Goal: Task Accomplishment & Management: Manage account settings

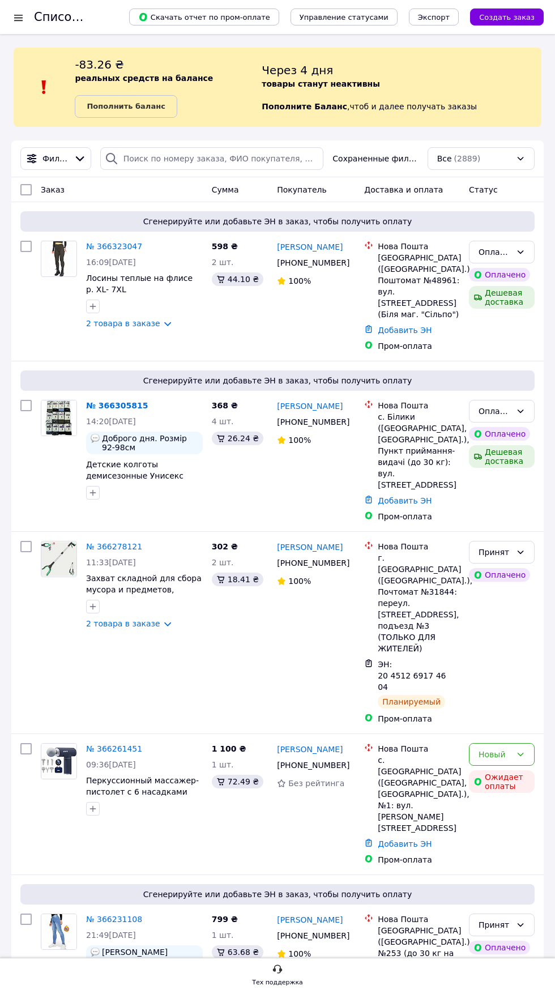
click at [108, 245] on link "№ 366323047" at bounding box center [114, 246] width 56 height 9
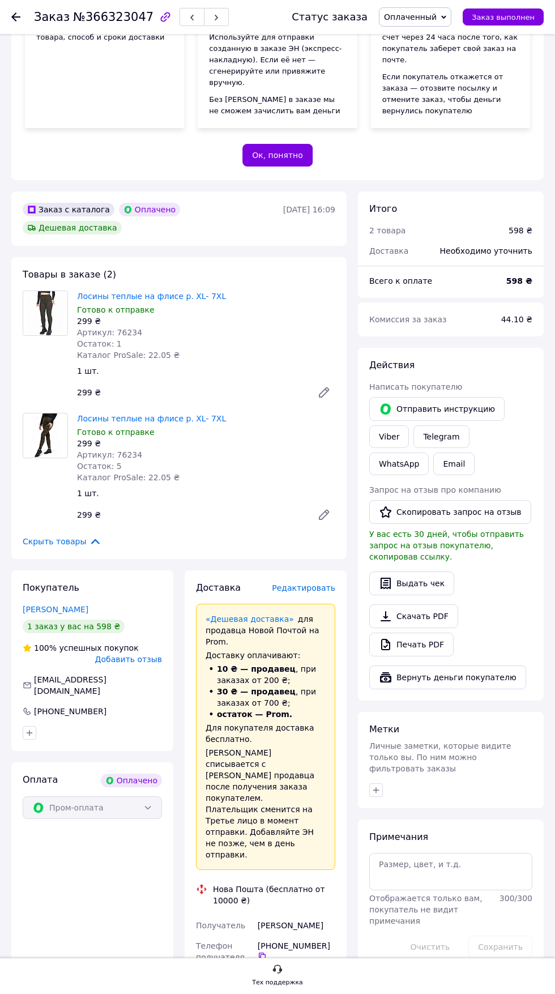
scroll to position [224, 0]
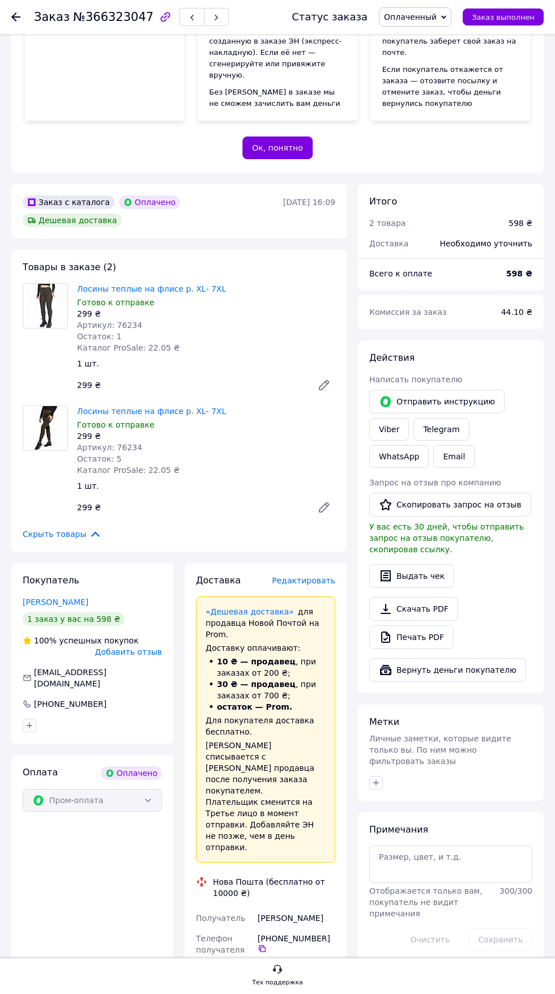
click at [309, 576] on span "Редактировать" at bounding box center [303, 580] width 63 height 9
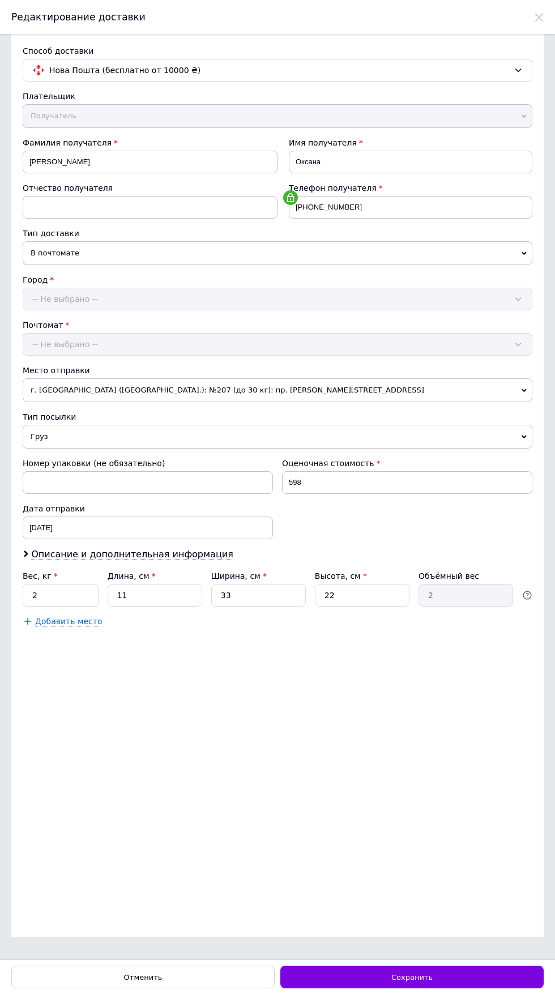
scroll to position [0, 0]
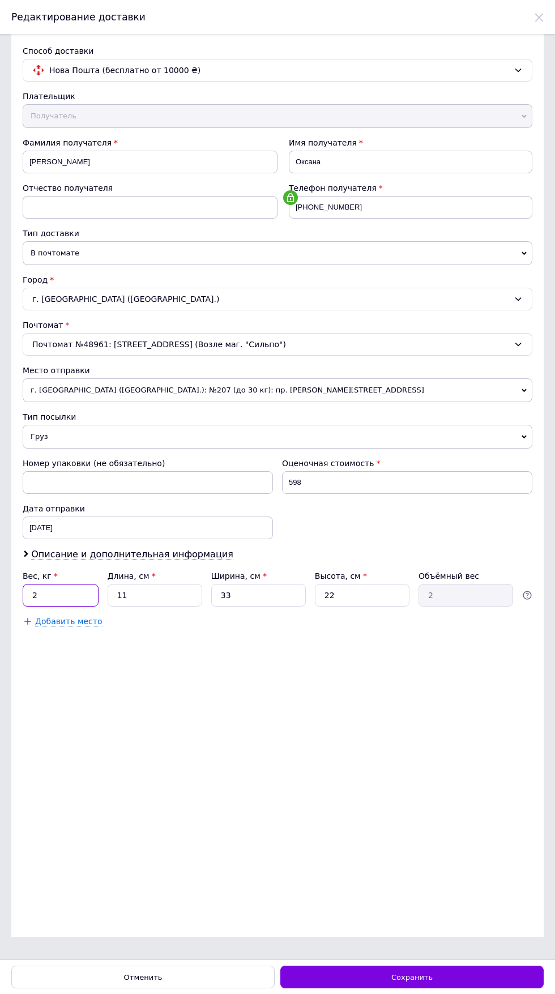
click at [72, 591] on input "2" at bounding box center [61, 595] width 76 height 23
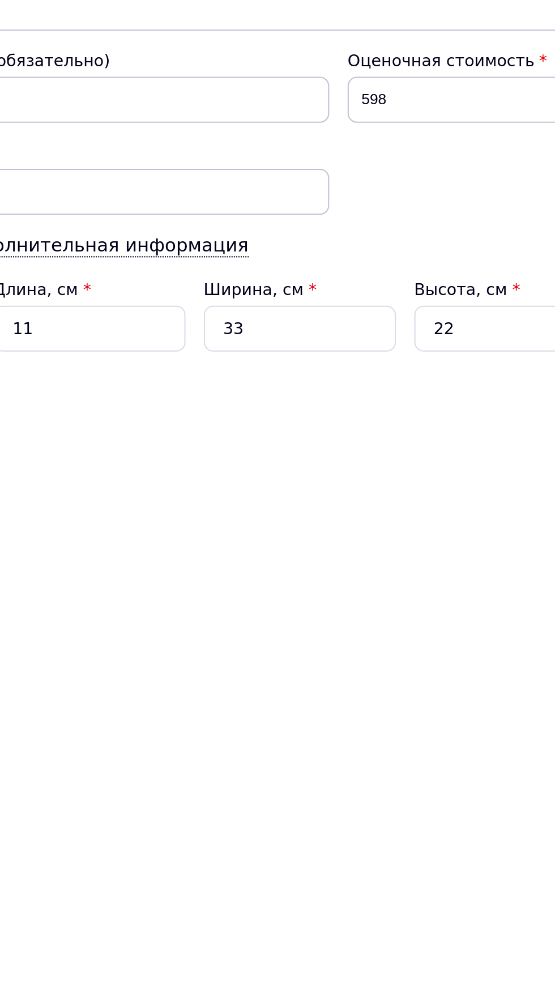
type input "1"
click at [173, 592] on input "11" at bounding box center [155, 595] width 95 height 23
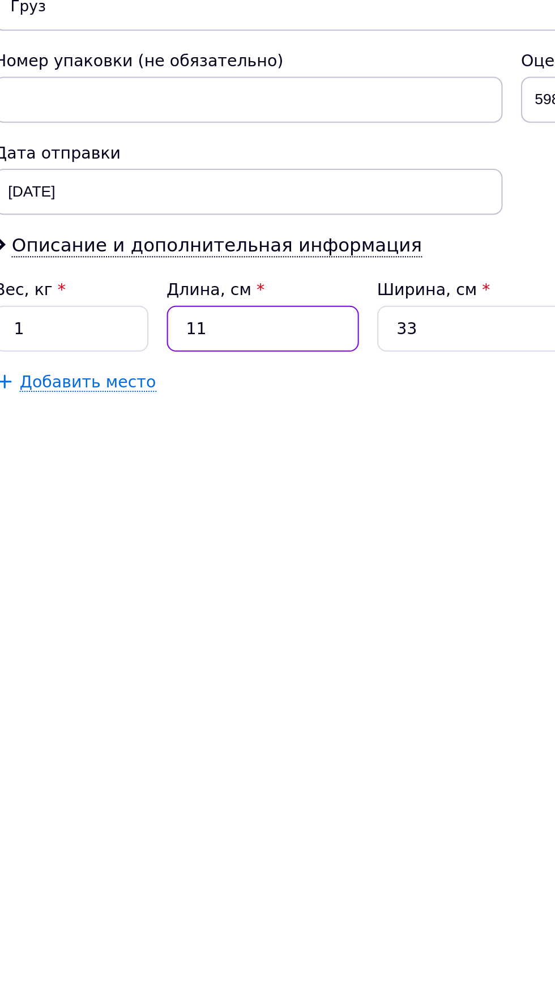
type input "1"
type input "0.18"
type input "2"
type input "0.36"
type input "20"
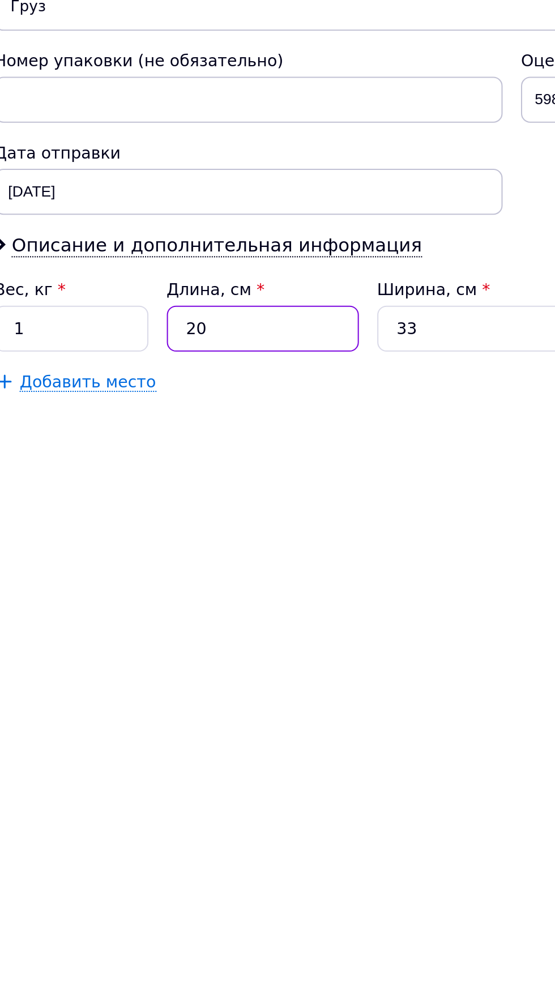
type input "3.63"
type input "20"
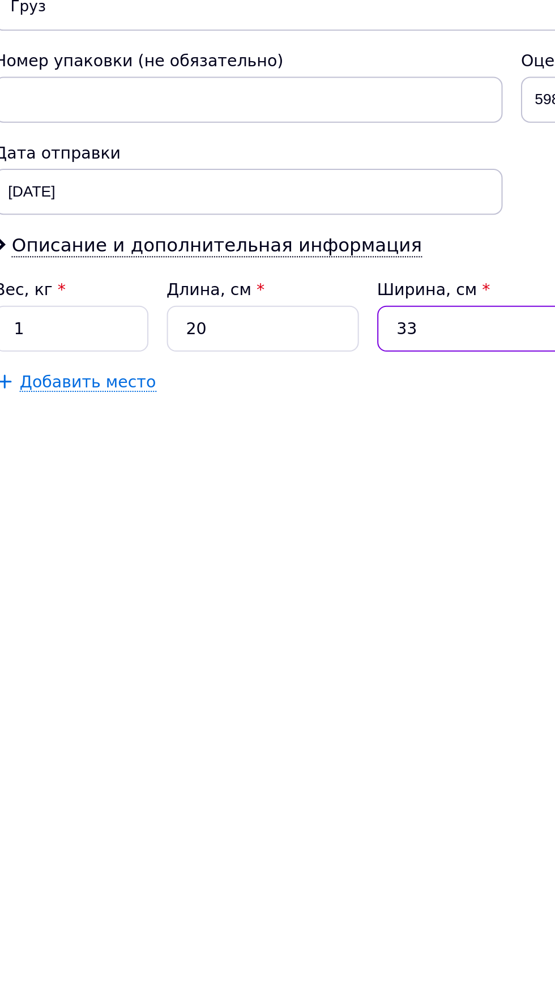
click at [256, 597] on input "33" at bounding box center [258, 595] width 95 height 23
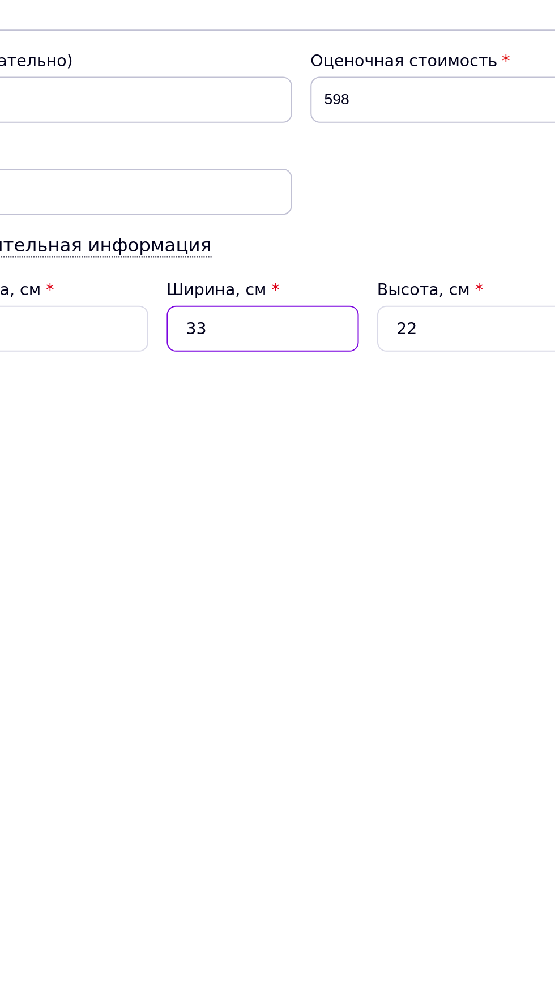
type input "3"
type input "0.33"
type input "2"
type input "0.22"
type input "20"
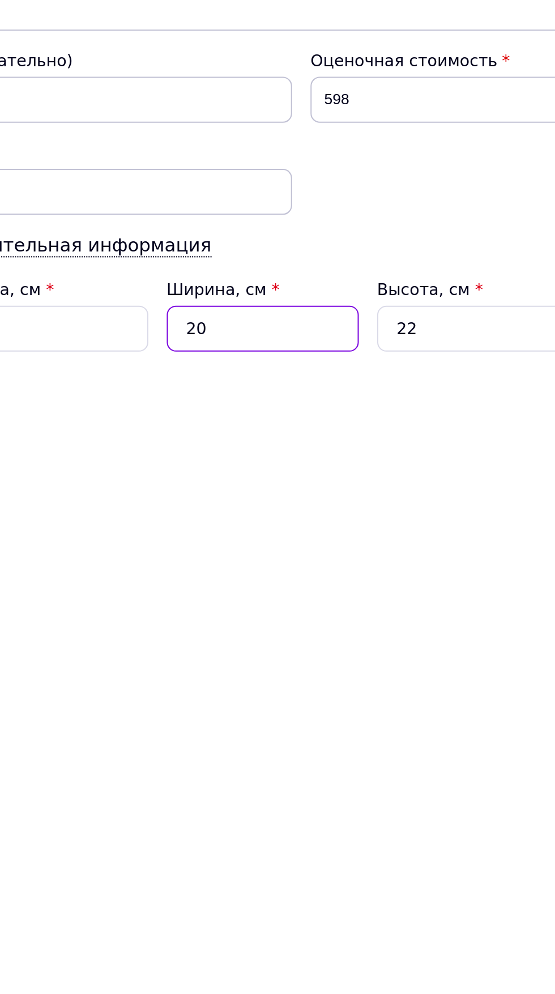
type input "2.2"
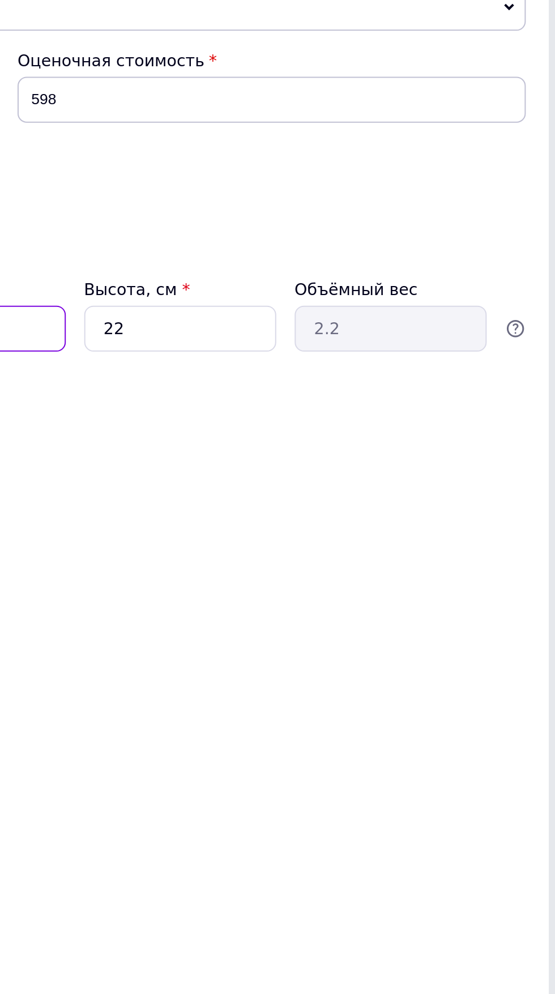
type input "20"
click at [372, 598] on input "22" at bounding box center [362, 595] width 95 height 23
type input "2"
type input "0.2"
type input "1"
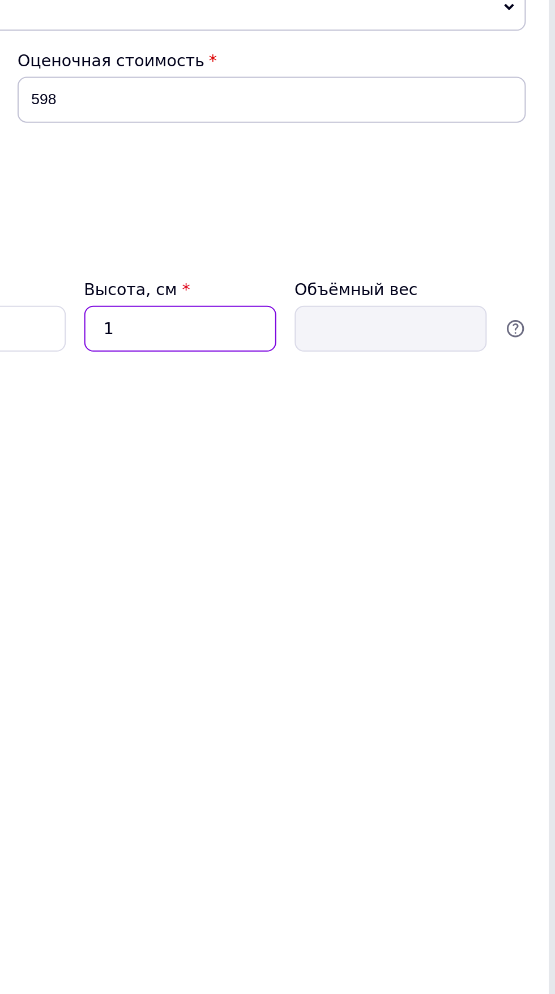
type input "0.1"
type input "10"
type input "1"
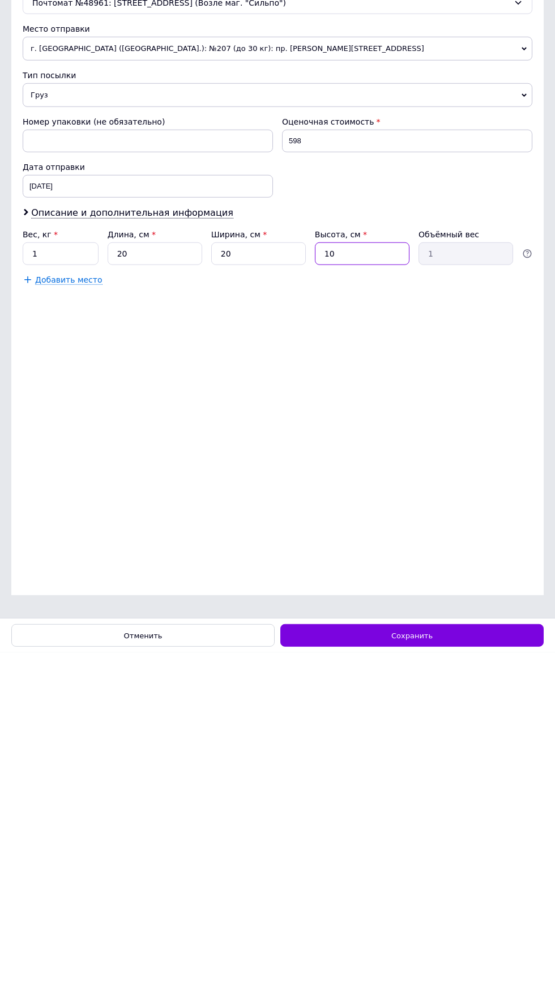
type input "10"
click at [478, 978] on div "Сохранить" at bounding box center [411, 976] width 263 height 23
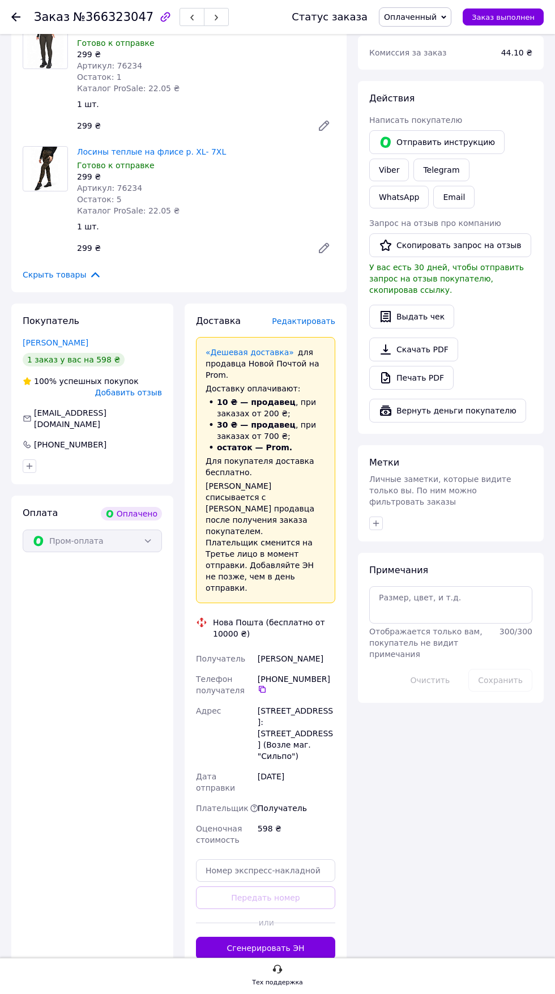
scroll to position [485, 0]
click at [292, 315] on span "Редактировать" at bounding box center [303, 319] width 63 height 9
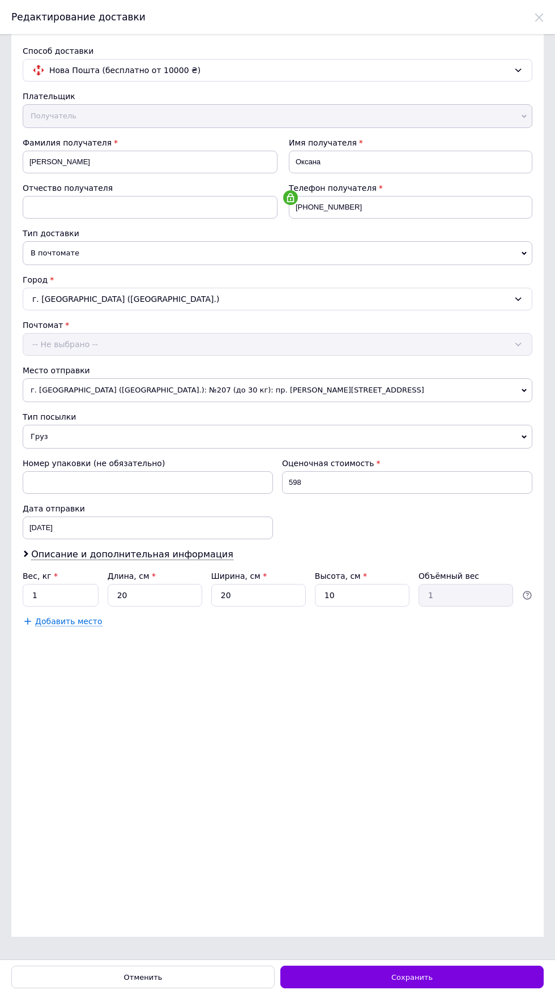
scroll to position [0, 0]
click at [459, 988] on div "Сохранить" at bounding box center [411, 976] width 263 height 23
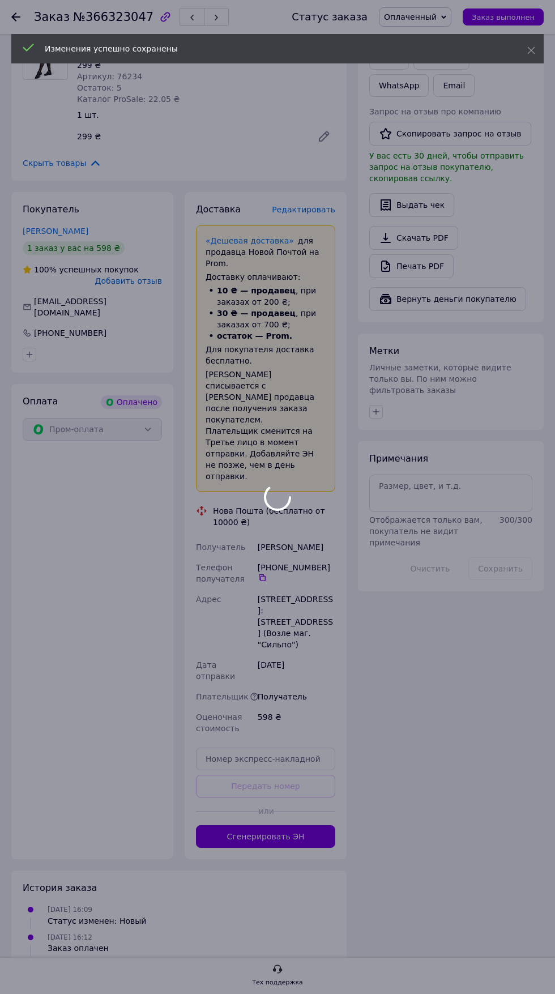
scroll to position [594, 0]
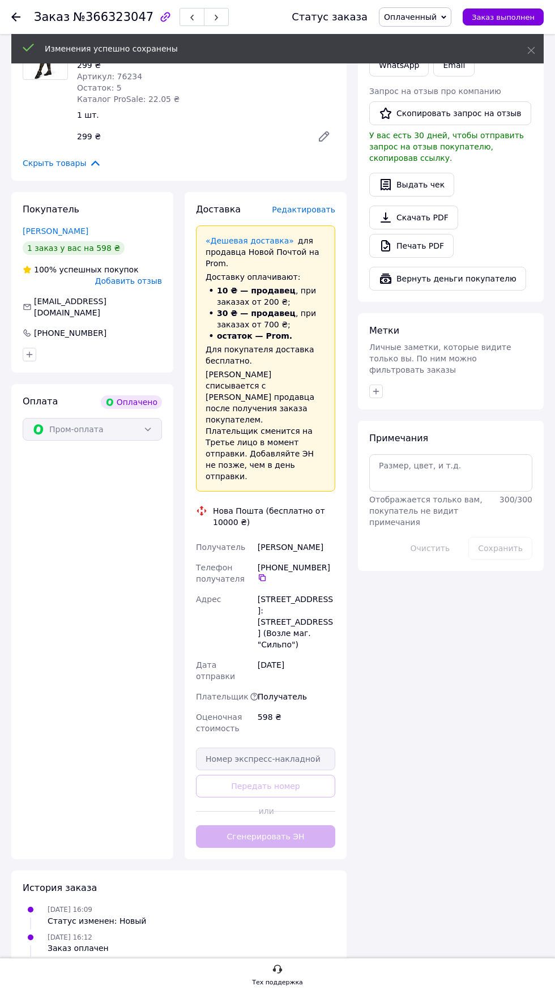
click at [289, 771] on div "Доставка Редактировать «Дешевая доставка»   для продавца Новой Почтой на Prom. …" at bounding box center [265, 525] width 139 height 644
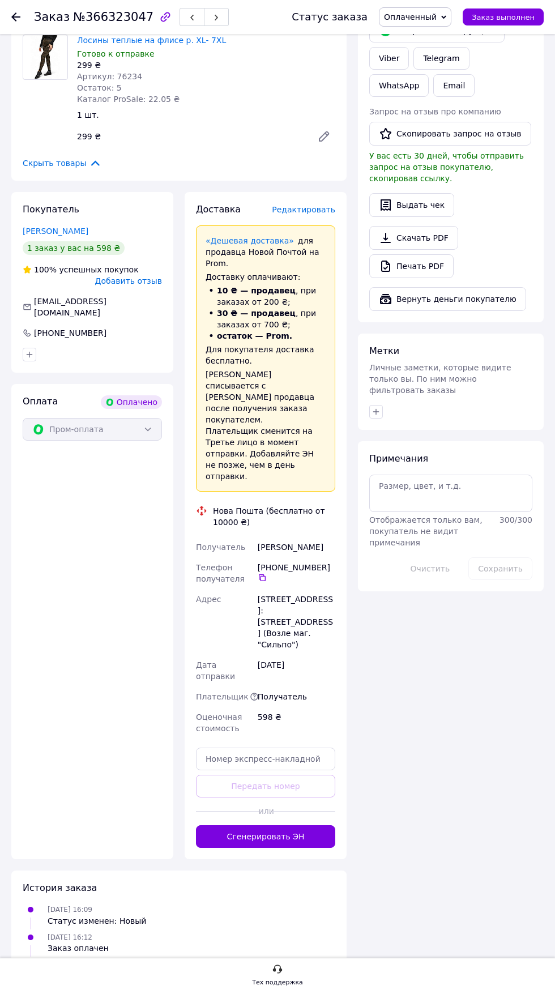
click at [294, 825] on button "Сгенерировать ЭН" at bounding box center [265, 836] width 139 height 23
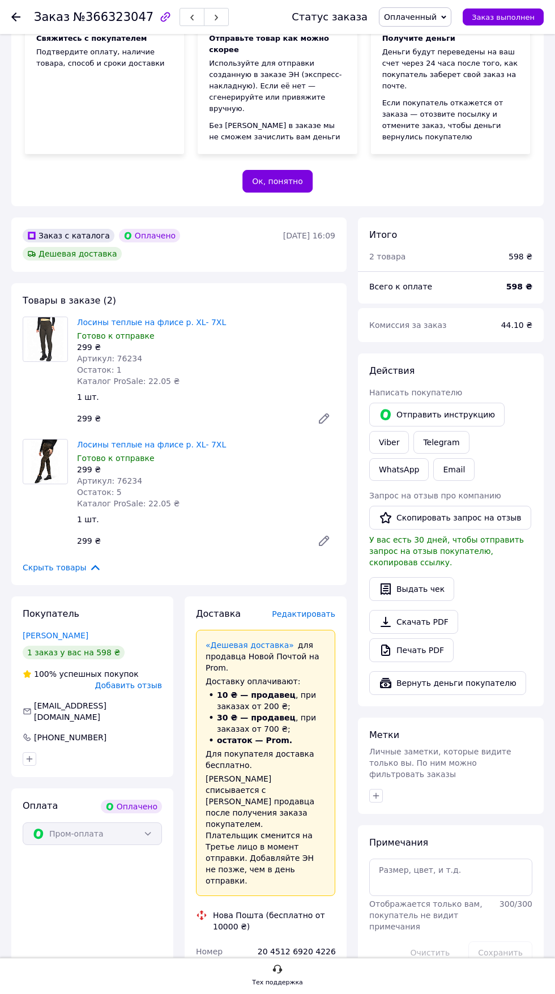
scroll to position [0, 0]
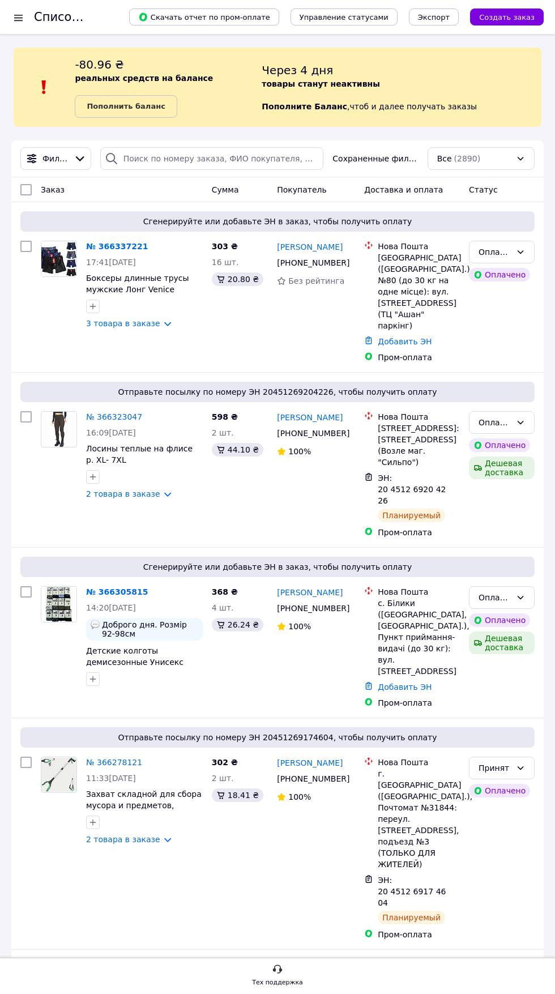
click at [112, 587] on link "№ 366305815" at bounding box center [117, 591] width 62 height 9
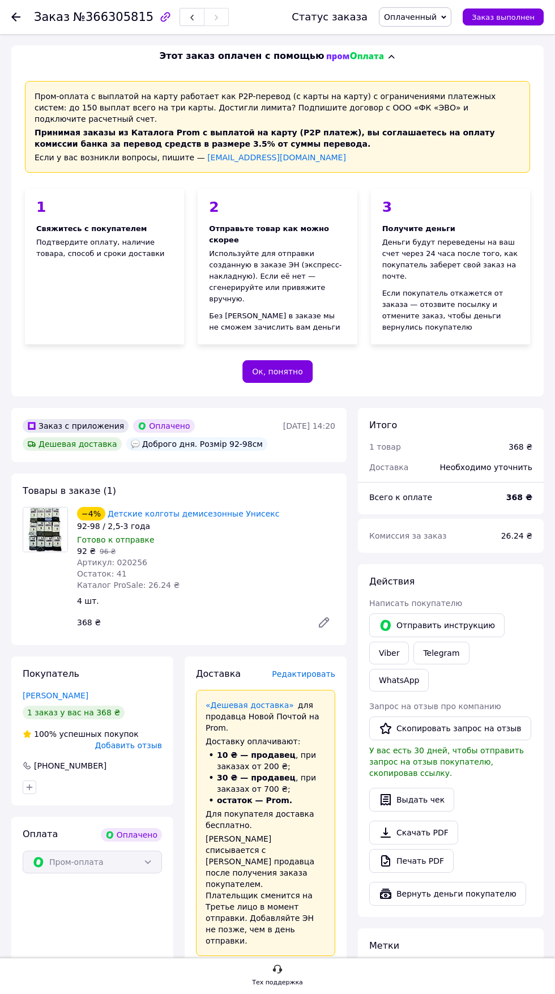
click at [167, 509] on link "Детские колготы демисезонные Унисекс" at bounding box center [194, 513] width 172 height 9
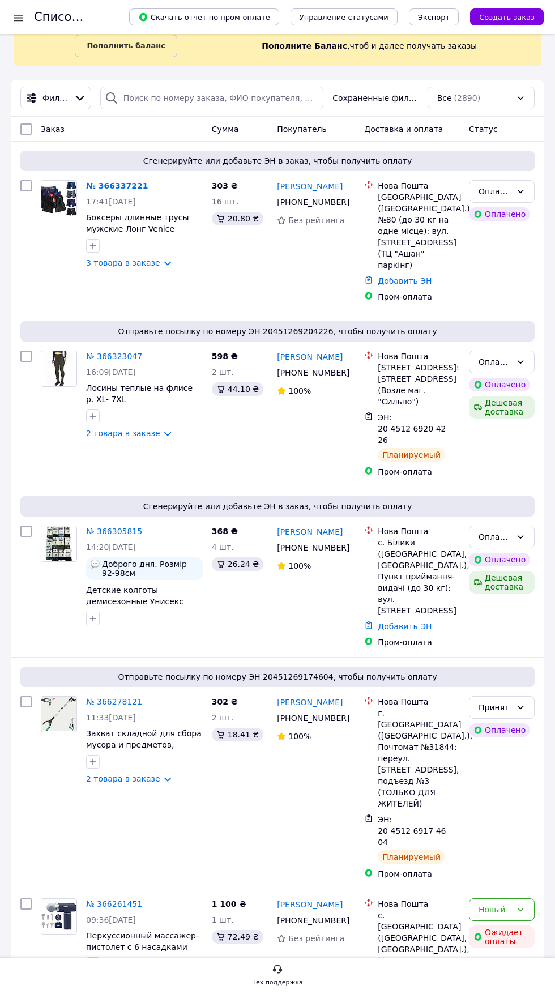
scroll to position [85, 0]
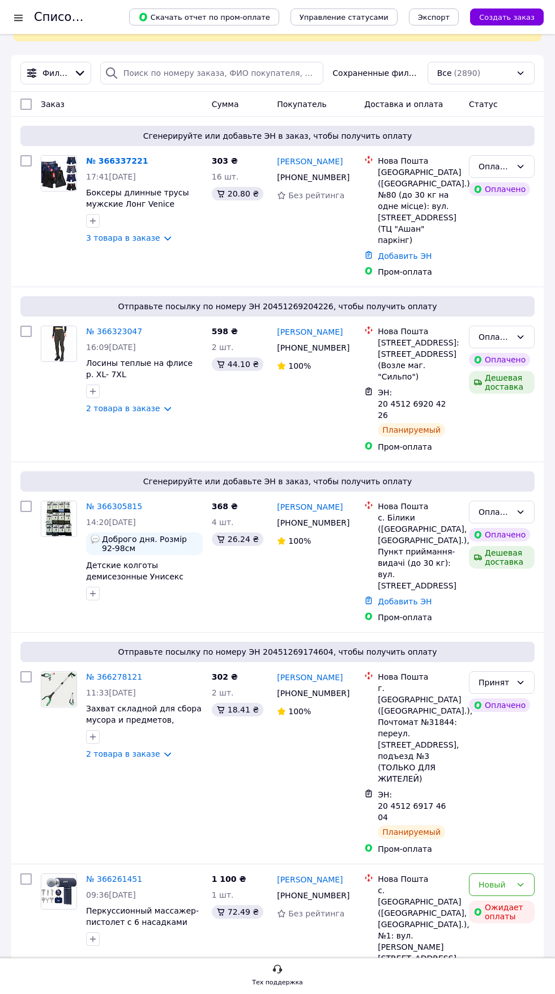
click at [112, 160] on link "№ 366337221" at bounding box center [117, 160] width 62 height 9
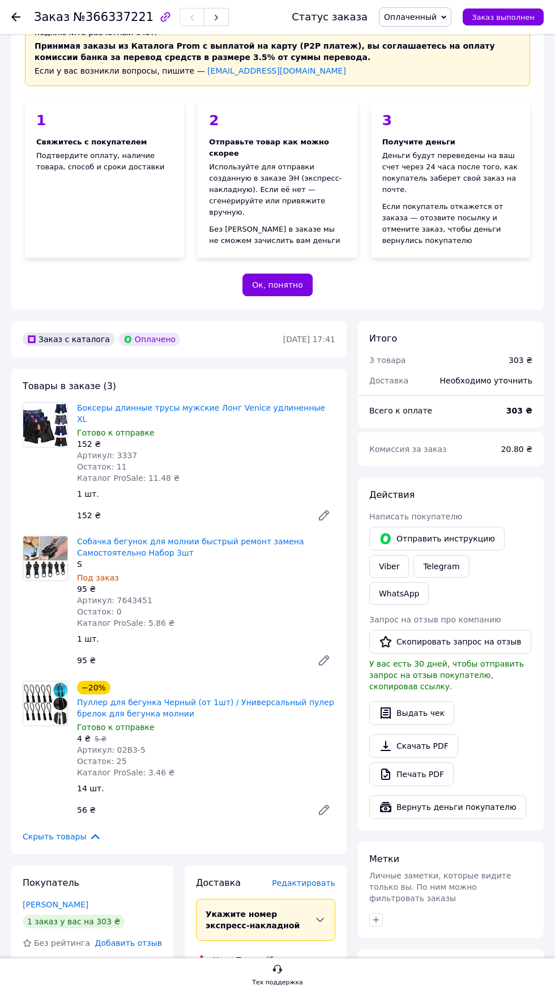
scroll to position [87, 0]
click at [223, 403] on link "Боксеры длинные трусы мужские Лонг Venice удлиненные XL" at bounding box center [201, 413] width 248 height 20
click at [146, 536] on link "Собачка бегунок для молнии быстрый ремонт замена Самостоятельно Набор 3шт" at bounding box center [190, 546] width 227 height 20
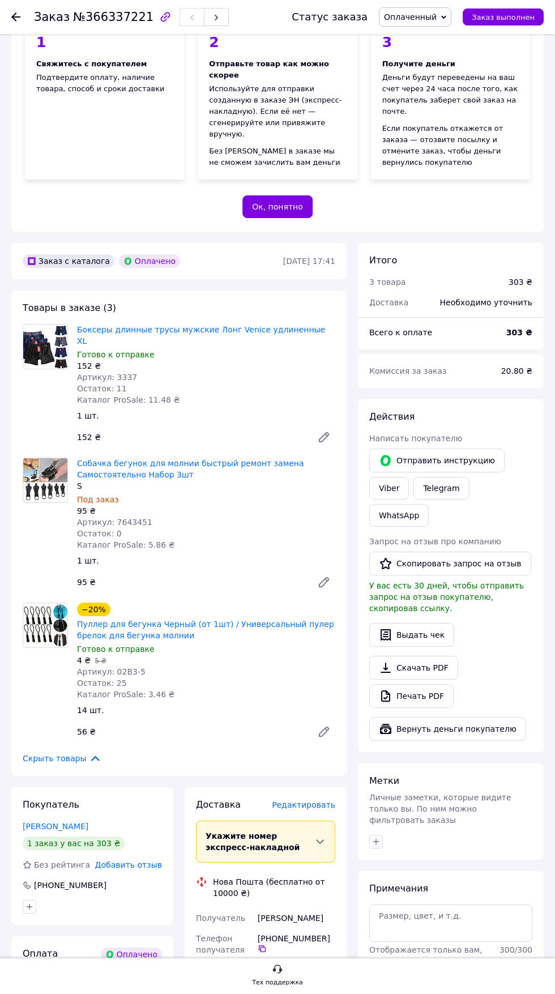
scroll to position [162, 0]
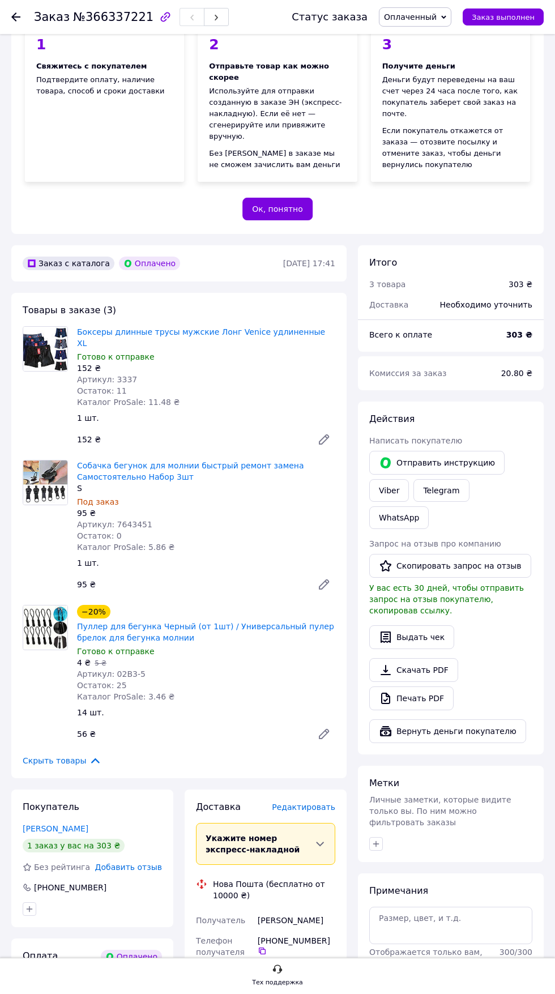
click at [428, 13] on span "Оплаченный" at bounding box center [410, 16] width 53 height 9
click at [429, 33] on li "Принят" at bounding box center [414, 39] width 71 height 17
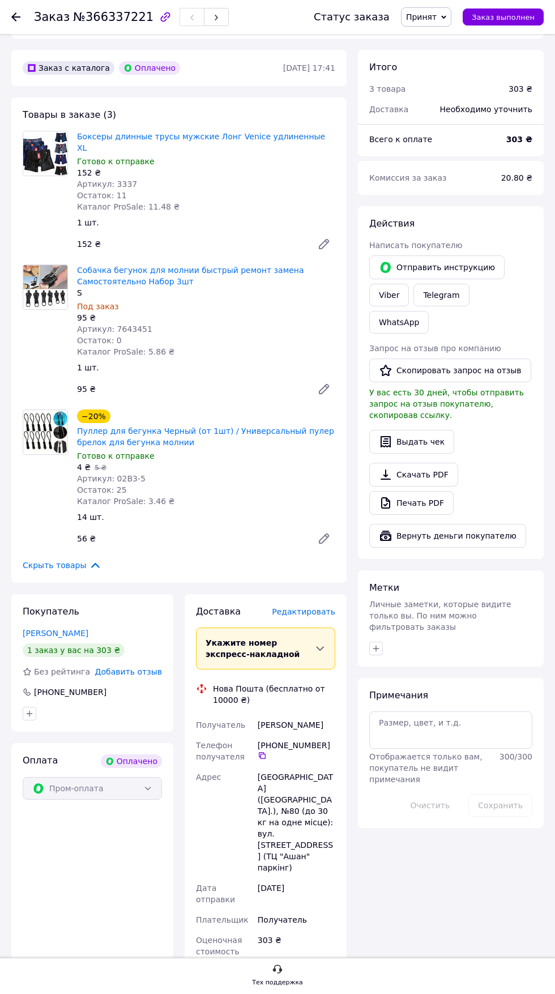
scroll to position [377, 0]
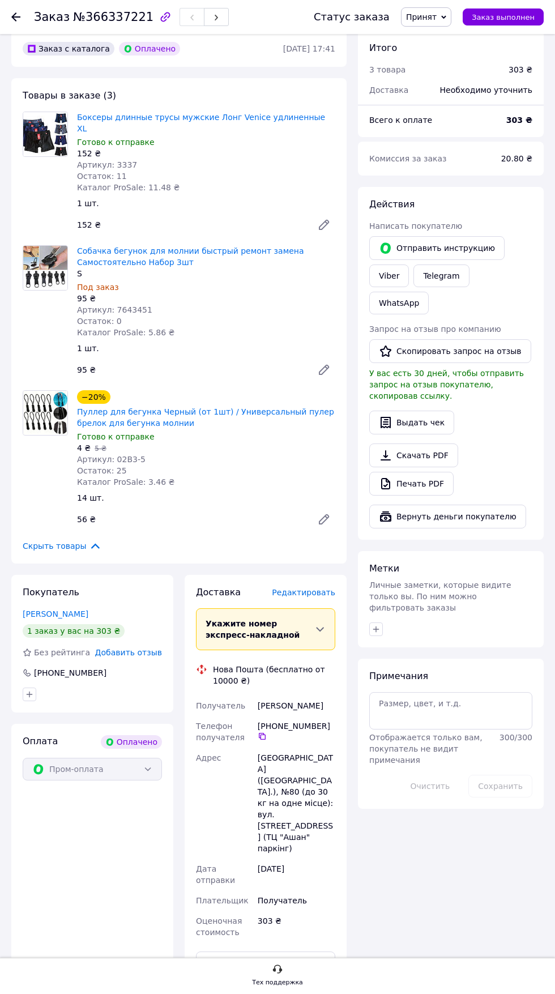
click at [303, 588] on span "Редактировать" at bounding box center [303, 592] width 63 height 9
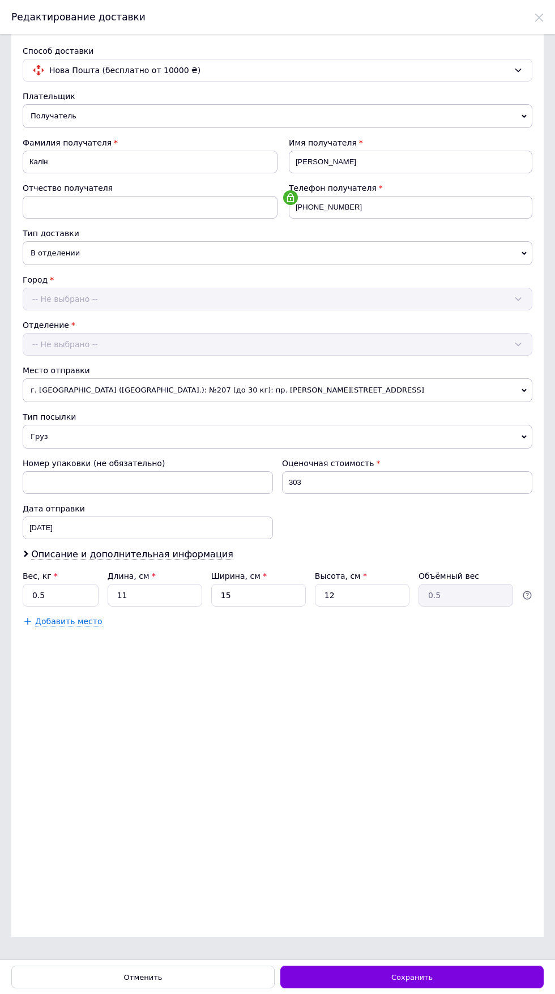
scroll to position [0, 0]
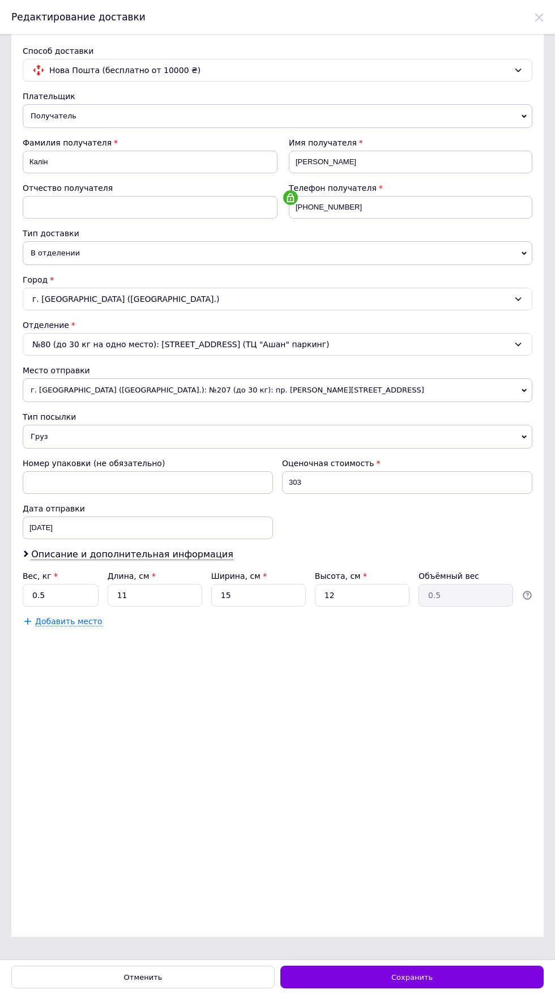
click at [448, 988] on div "Сохранить" at bounding box center [411, 976] width 263 height 23
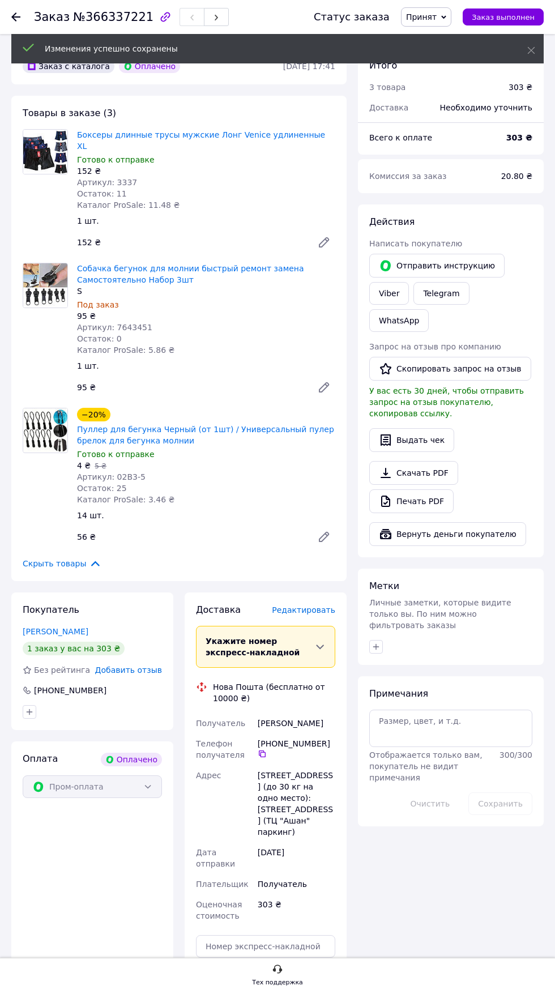
scroll to position [621, 0]
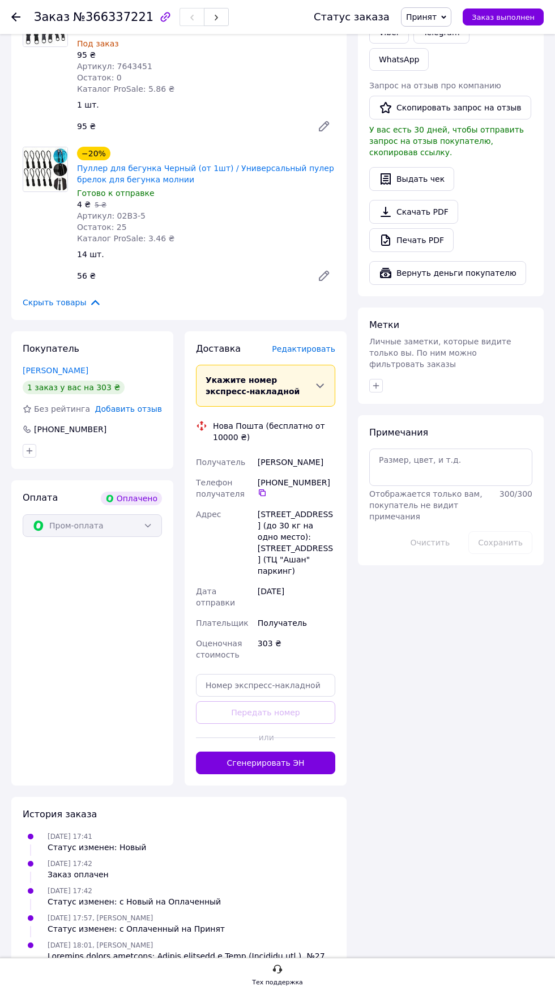
click at [317, 751] on button "Сгенерировать ЭН" at bounding box center [265, 762] width 139 height 23
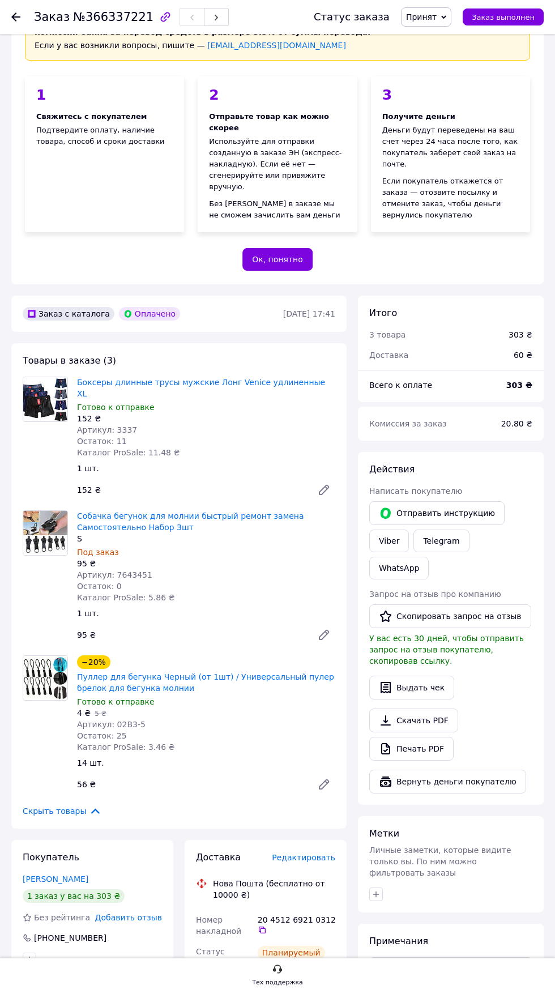
scroll to position [143, 0]
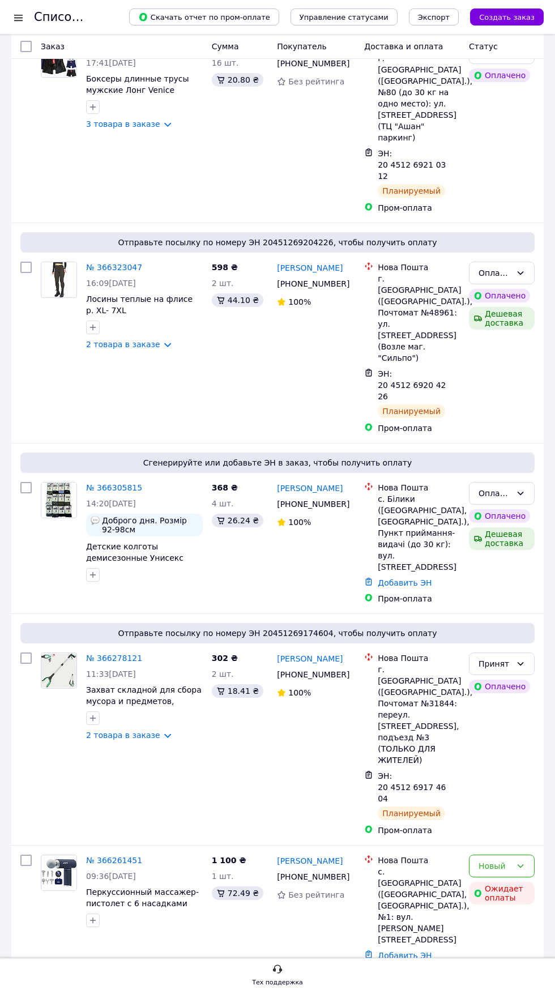
scroll to position [204, 0]
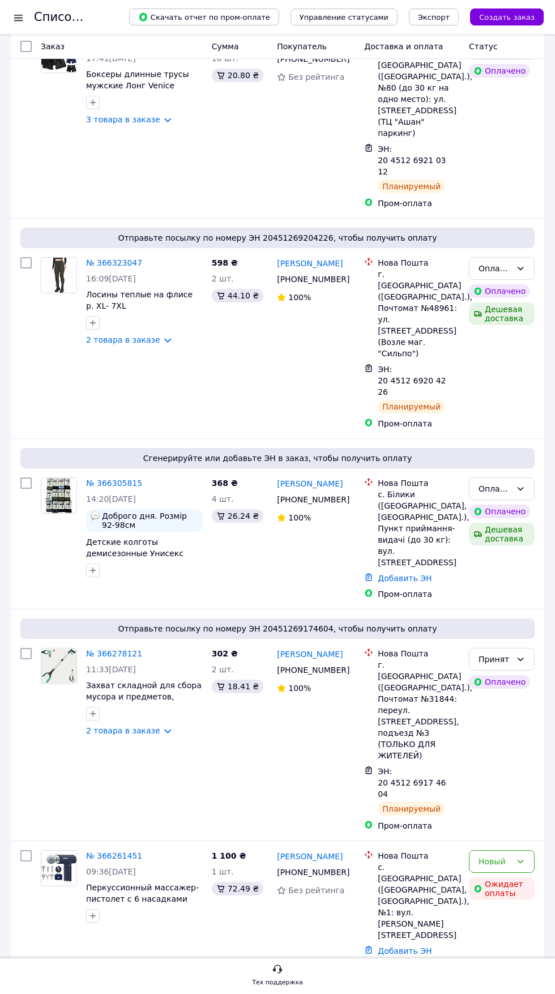
click at [118, 478] on link "№ 366305815" at bounding box center [114, 482] width 56 height 9
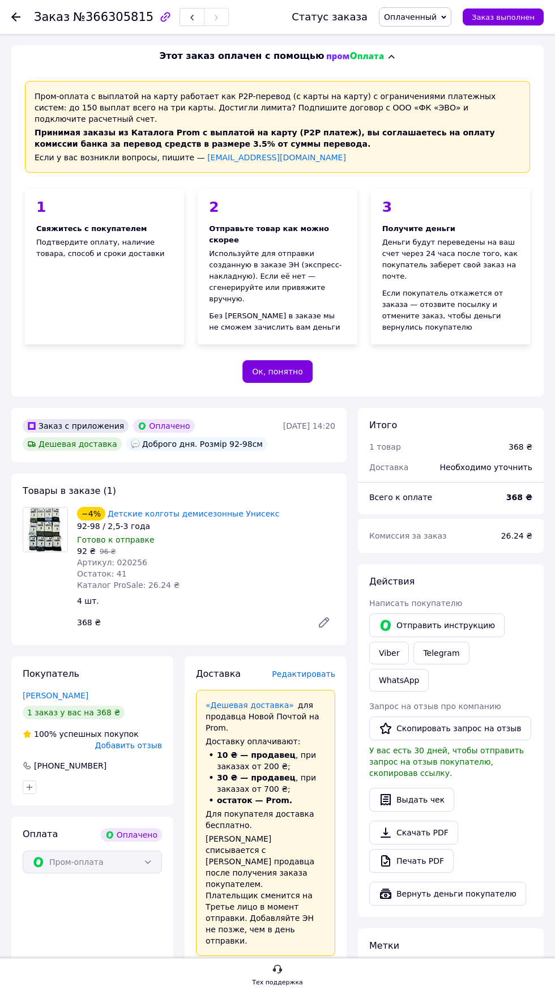
click at [519, 152] on div "Если у вас возникли вопросы, пишите — [EMAIL_ADDRESS][DOMAIN_NAME]" at bounding box center [278, 157] width 486 height 11
click at [187, 473] on div "Товары в заказе (1) −4% Детские колготы демисезонные Унисекс 92-98 / 2,5-3 года…" at bounding box center [178, 559] width 335 height 172
click at [199, 504] on div "−4% Детские колготы демисезонные Унисекс 92-98 / 2,5-3 года Готово к отправке 9…" at bounding box center [205, 548] width 267 height 88
click at [213, 509] on link "Детские колготы демисезонные Унисекс" at bounding box center [194, 513] width 172 height 9
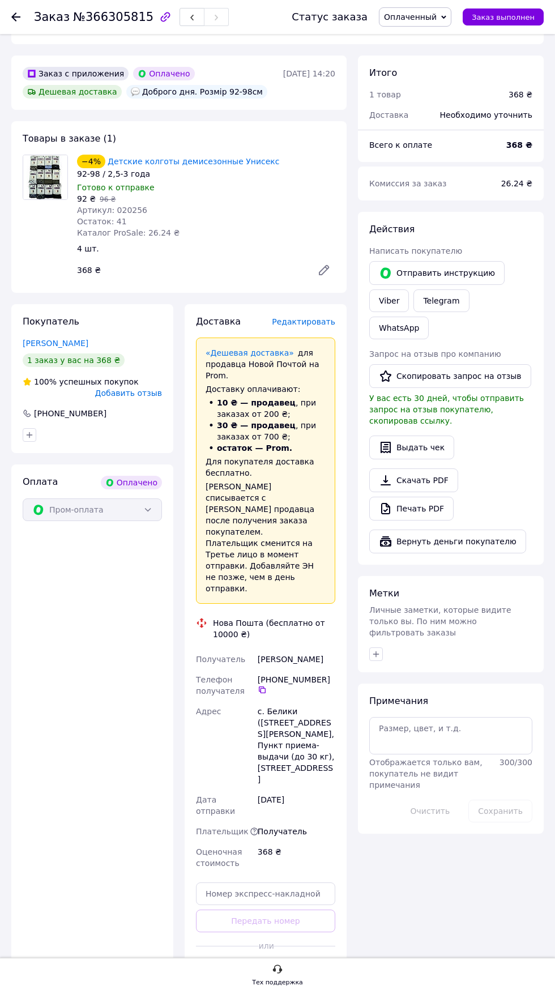
scroll to position [350, 0]
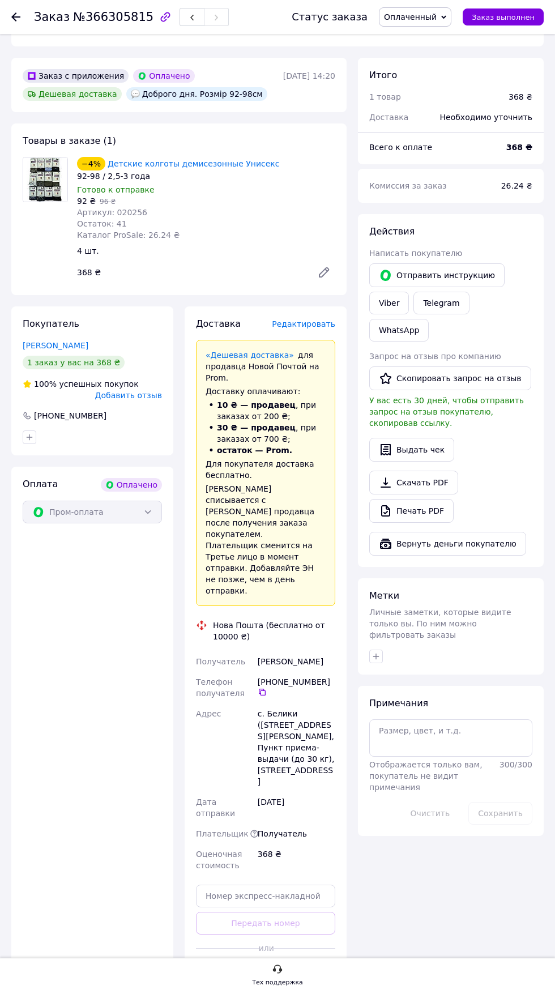
scroll to position [350, 0]
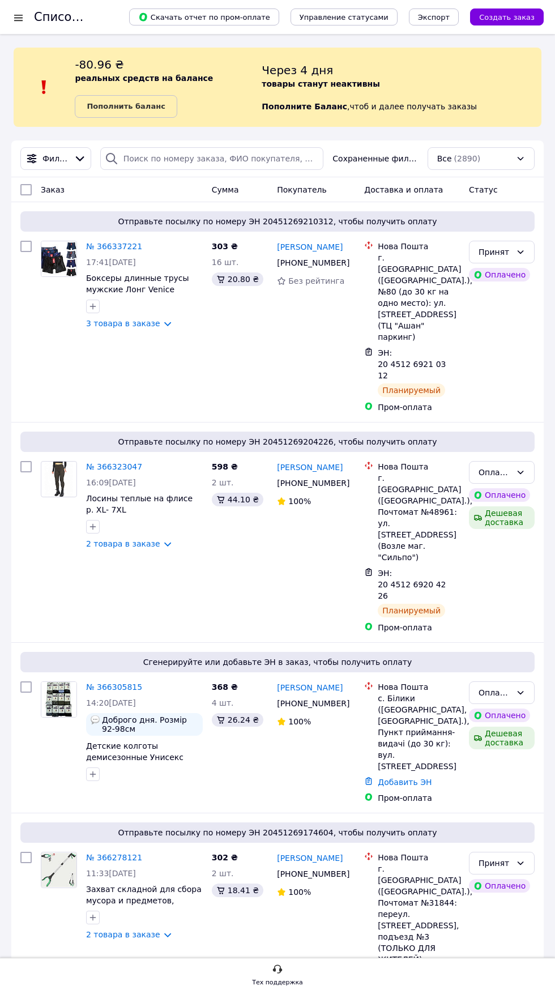
click at [502, 466] on div "Оплаченный" at bounding box center [494, 472] width 33 height 12
click at [500, 446] on li "Принят" at bounding box center [501, 451] width 65 height 20
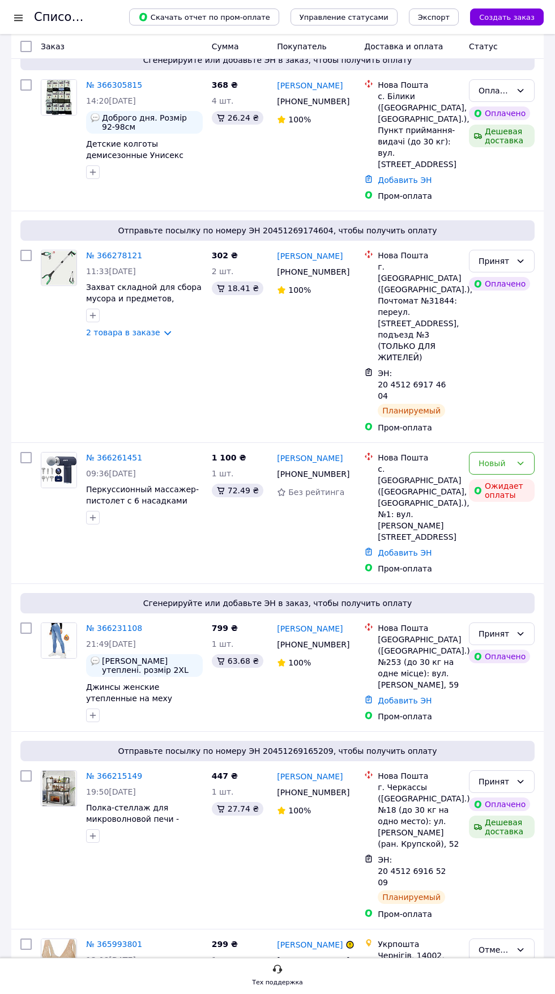
scroll to position [602, 0]
click at [122, 639] on span "21:49[DATE]" at bounding box center [111, 643] width 50 height 9
click at [115, 623] on link "№ 366231108" at bounding box center [114, 627] width 56 height 9
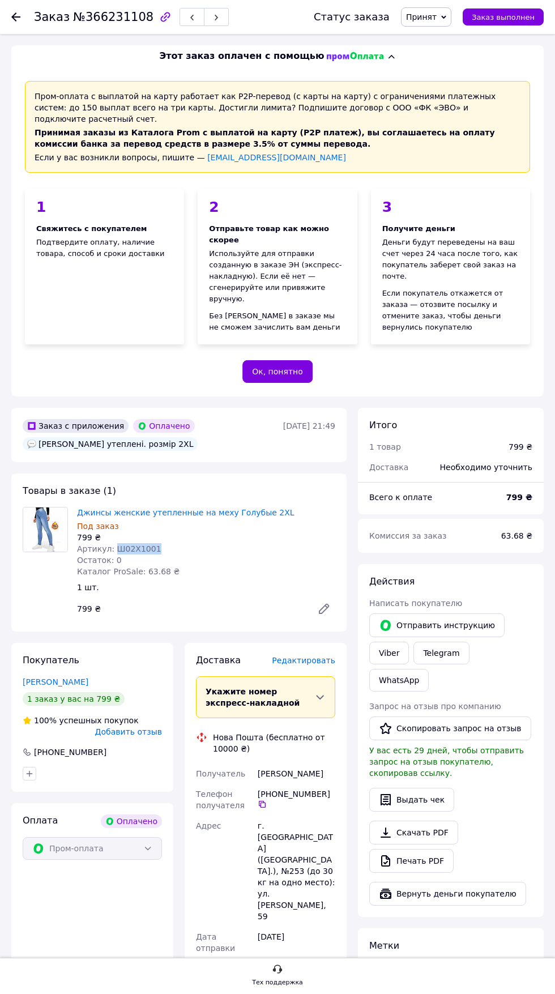
copy span "Ш02X1001"
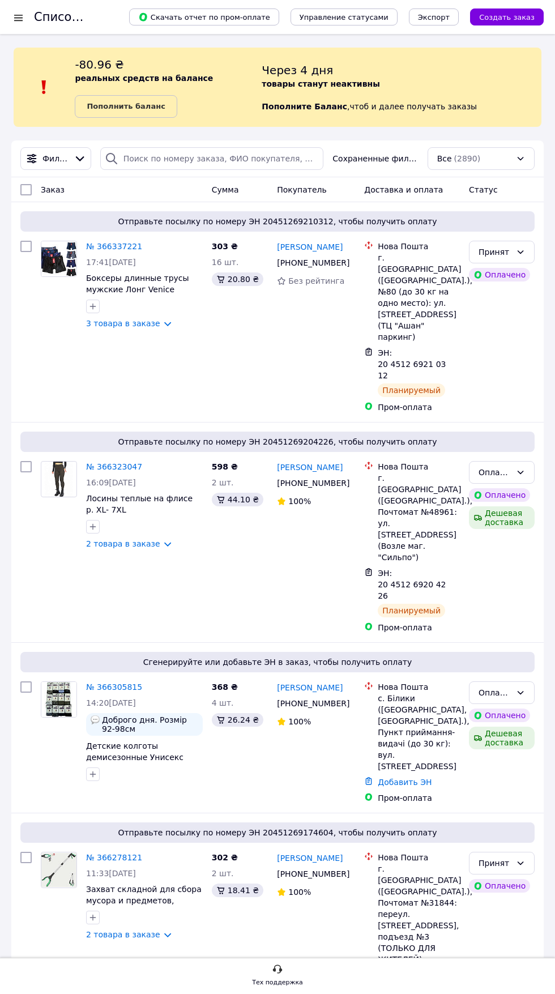
scroll to position [151, 0]
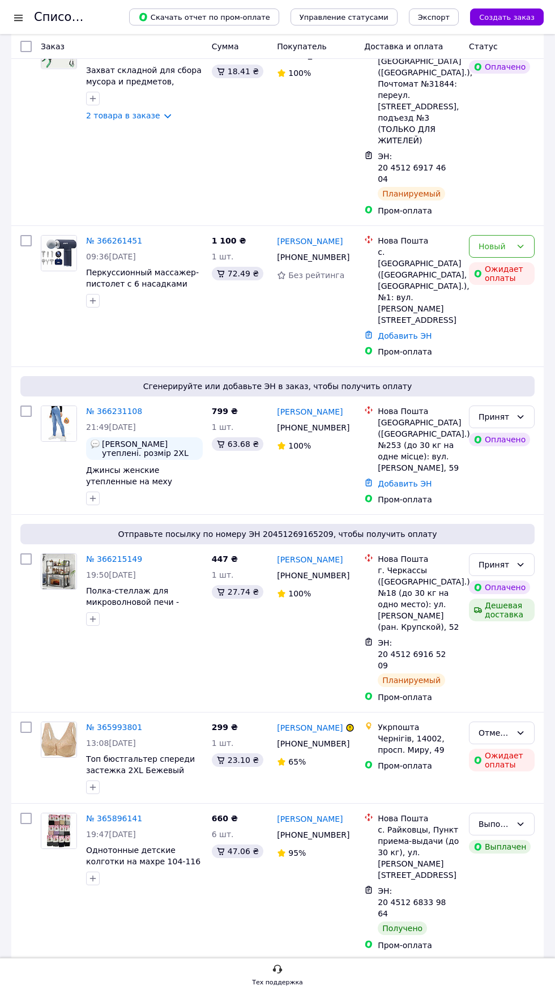
scroll to position [819, 0]
click at [115, 407] on link "№ 366231108" at bounding box center [114, 411] width 56 height 9
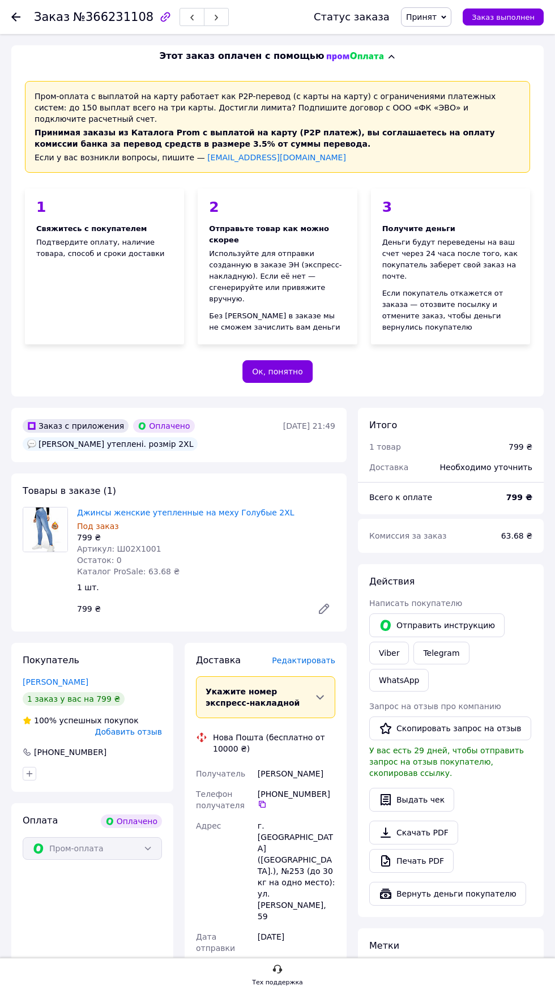
click at [309, 656] on span "Редактировать" at bounding box center [303, 660] width 63 height 9
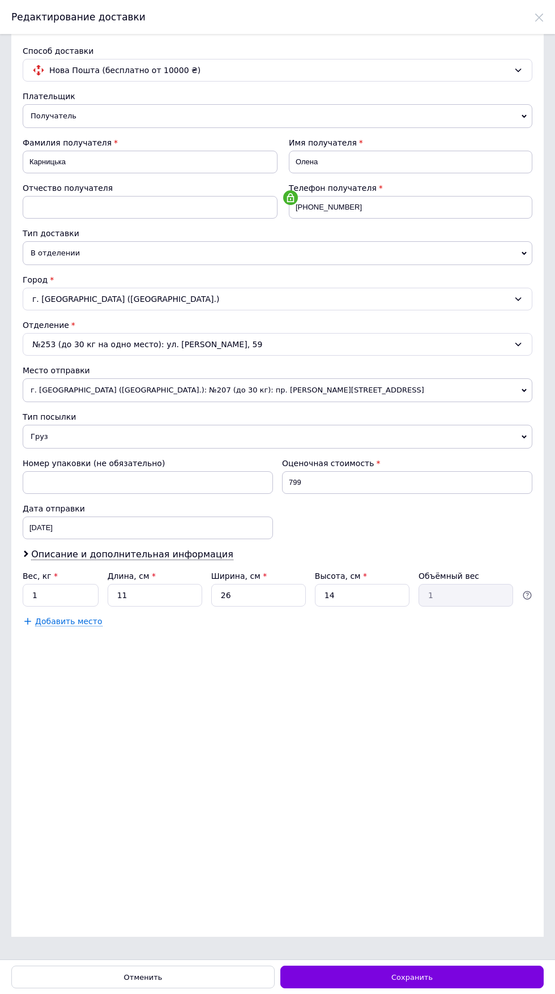
click at [425, 977] on span "Сохранить" at bounding box center [411, 977] width 41 height 8
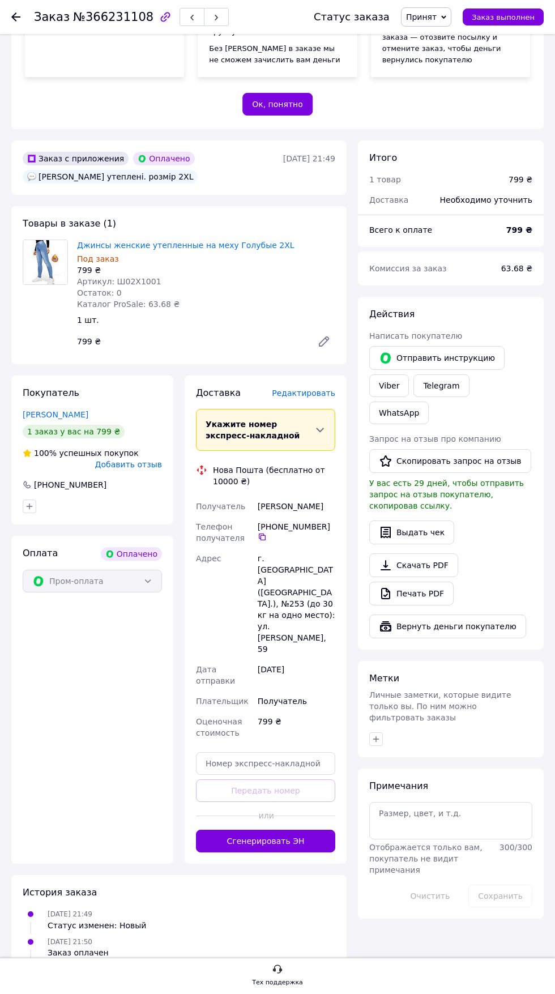
scroll to position [273, 0]
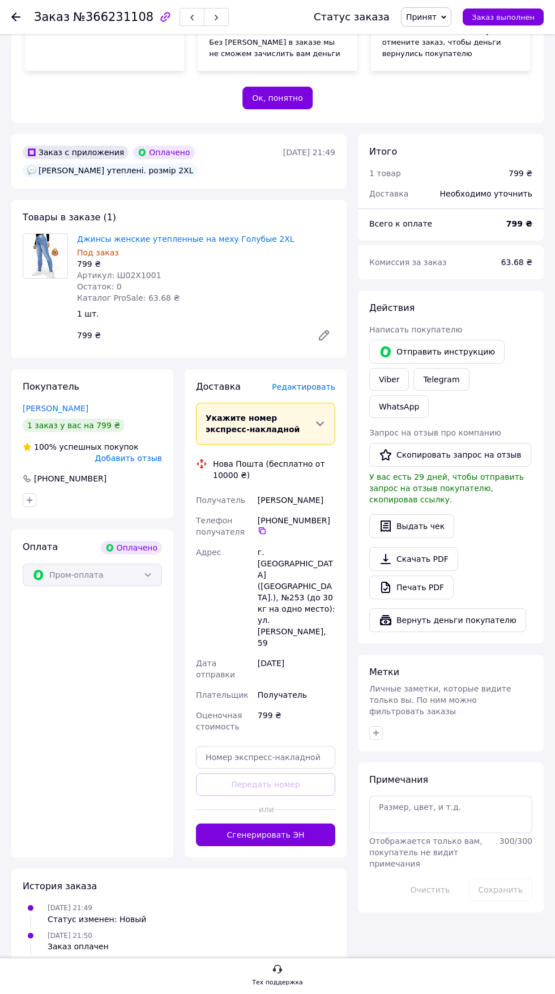
click at [297, 809] on hr at bounding box center [303, 809] width 63 height 1
click at [284, 823] on button "Сгенерировать ЭН" at bounding box center [265, 834] width 139 height 23
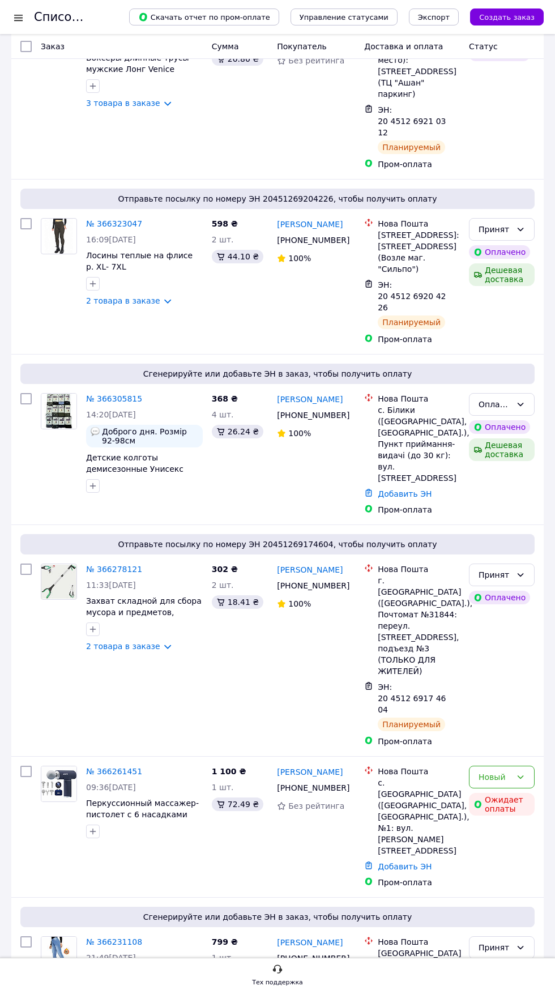
scroll to position [260, 0]
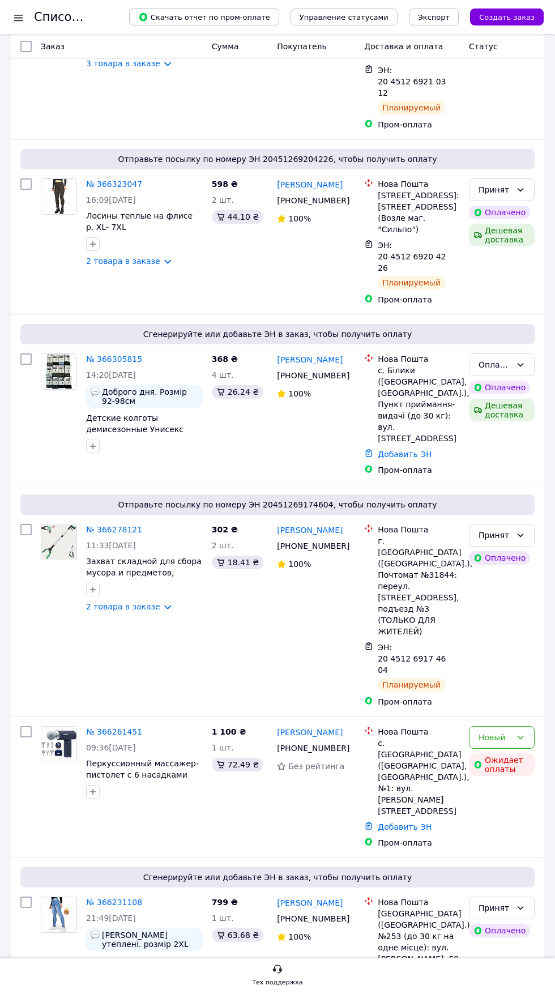
click at [91, 328] on span "Сгенерируйте или добавьте ЭН в заказ, чтобы получить оплату" at bounding box center [277, 333] width 505 height 11
click at [104, 354] on link "№ 366305815" at bounding box center [114, 358] width 56 height 9
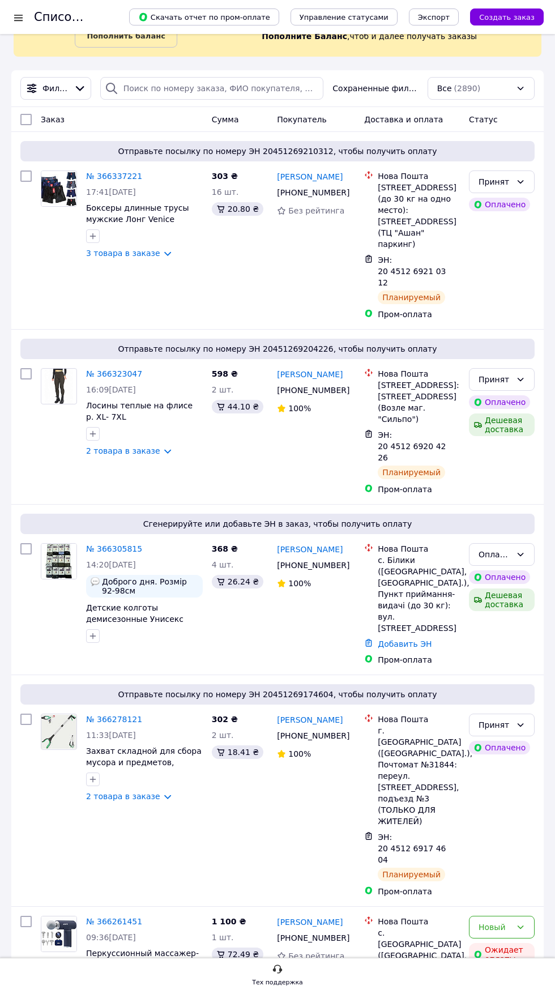
scroll to position [50, 0]
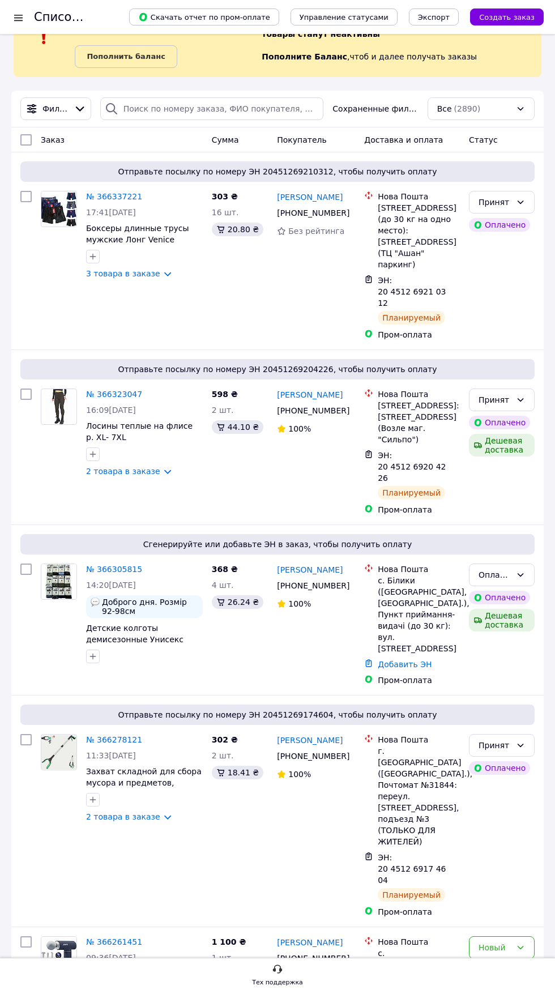
click at [108, 564] on link "№ 366305815" at bounding box center [114, 568] width 56 height 9
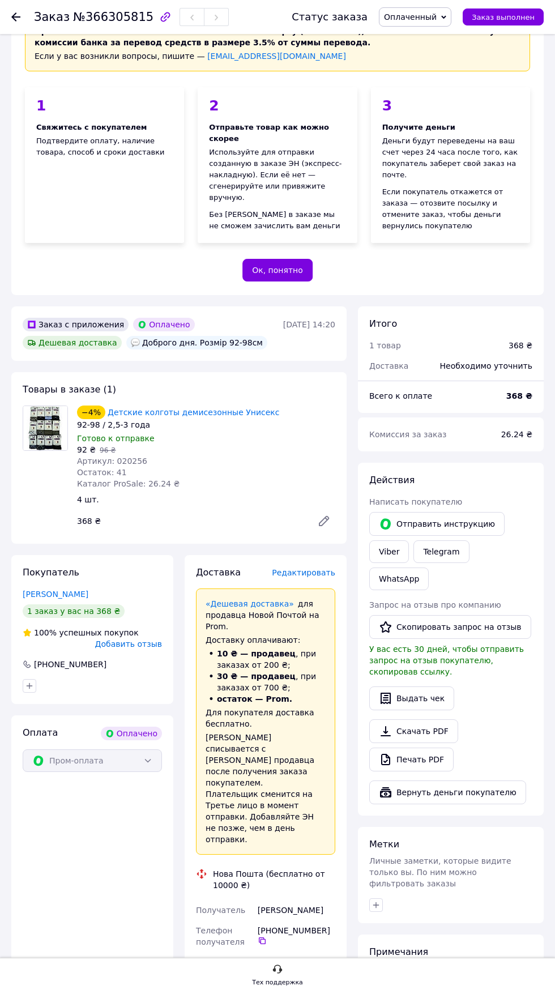
scroll to position [105, 0]
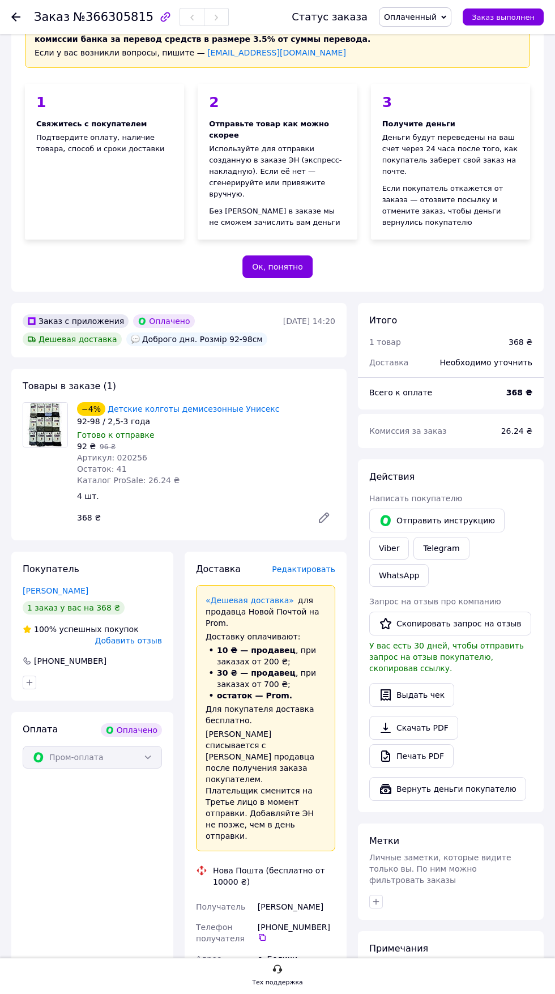
click at [541, 823] on div "Метки Личные заметки, которые видите только вы. По ним можно фильтровать заказы" at bounding box center [451, 871] width 186 height 97
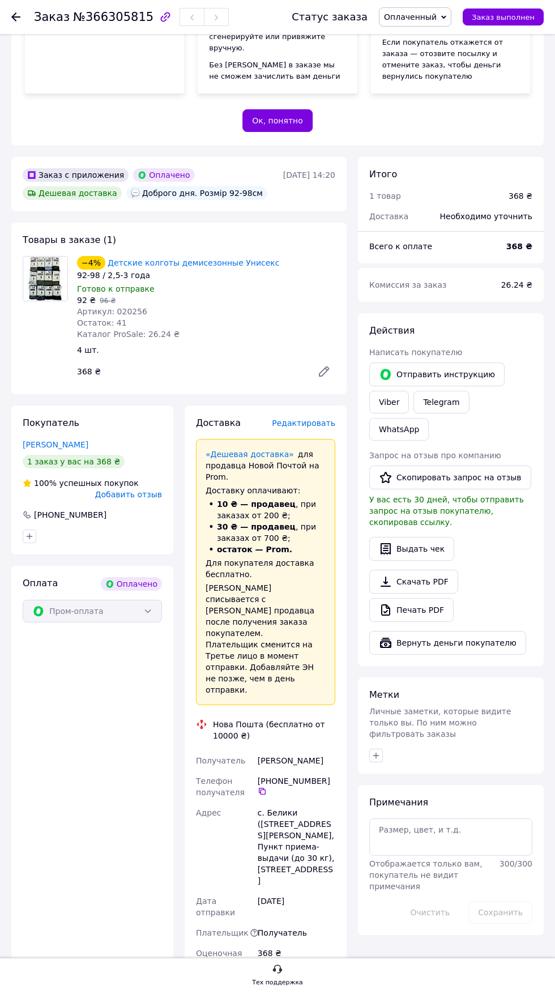
scroll to position [255, 0]
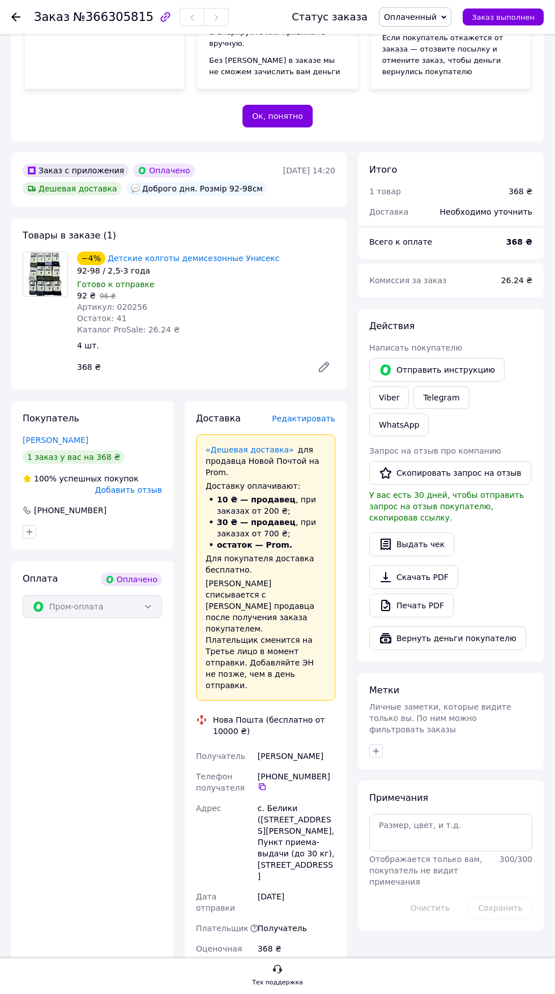
click at [298, 414] on span "Редактировать" at bounding box center [303, 418] width 63 height 9
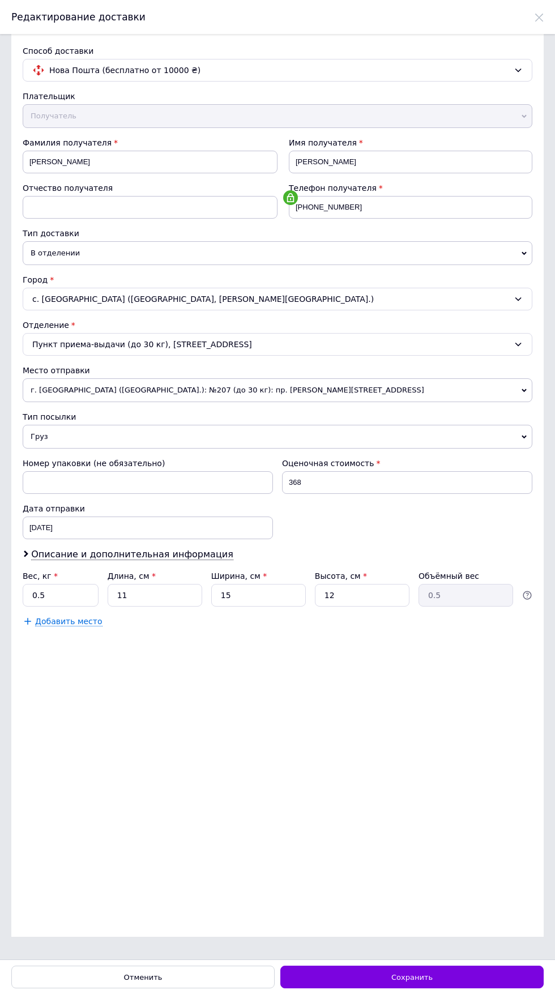
click at [439, 988] on div "Сохранить" at bounding box center [411, 976] width 263 height 23
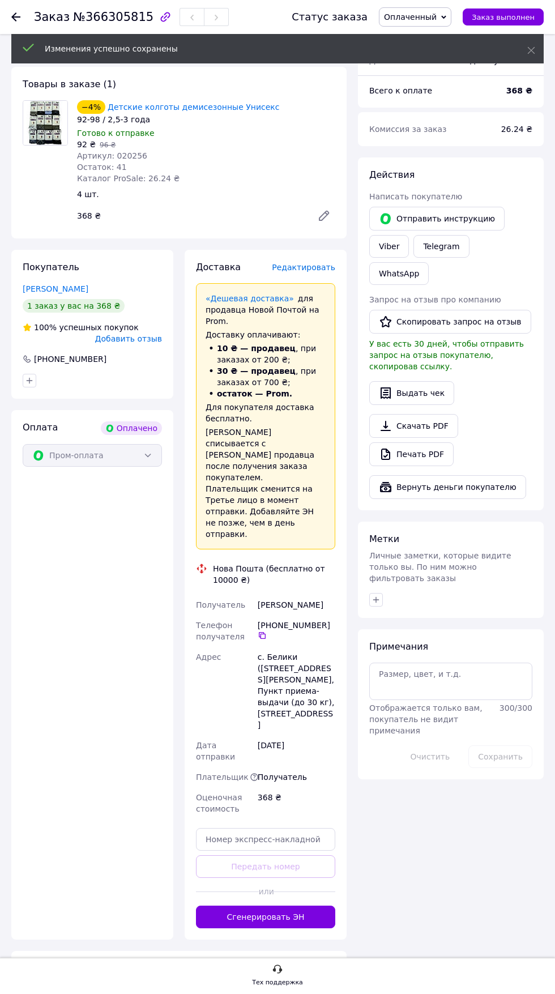
scroll to position [409, 0]
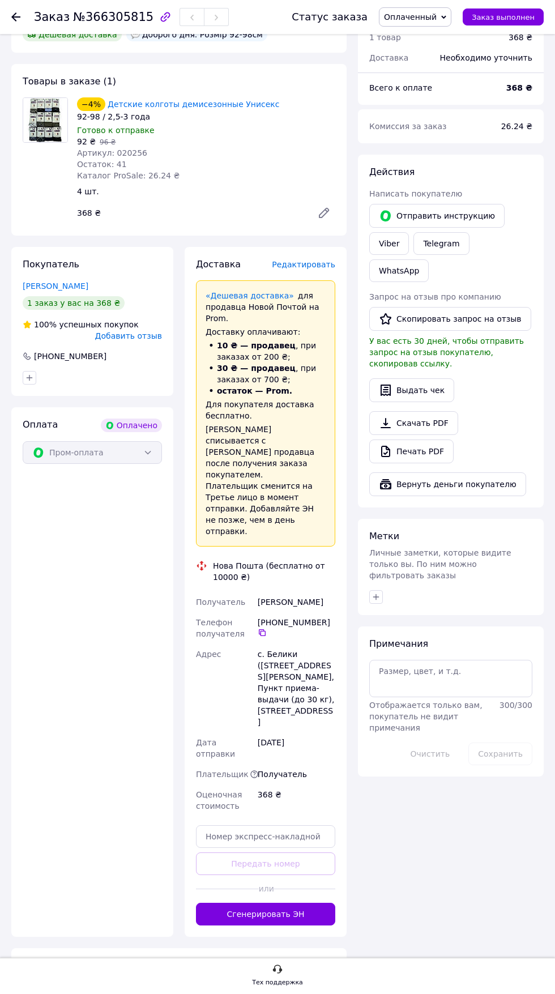
click at [296, 902] on button "Сгенерировать ЭН" at bounding box center [265, 913] width 139 height 23
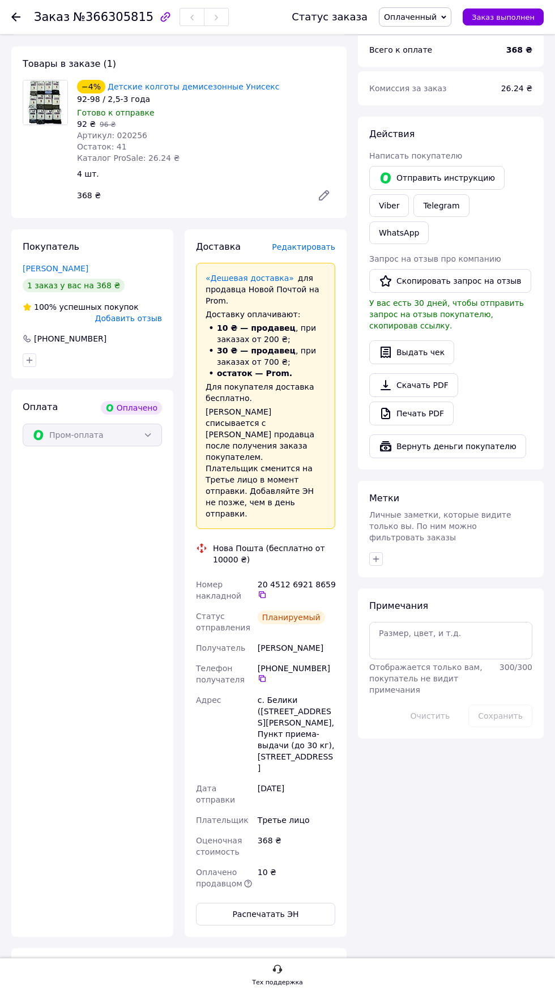
scroll to position [392, 0]
